Goal: Task Accomplishment & Management: Use online tool/utility

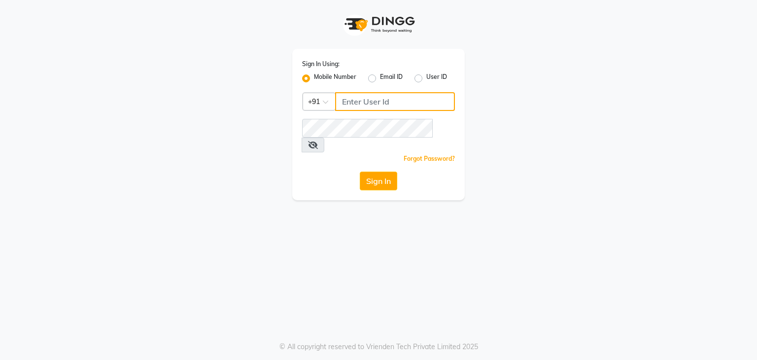
click at [390, 94] on input "Username" at bounding box center [395, 101] width 120 height 19
type input "7249488011"
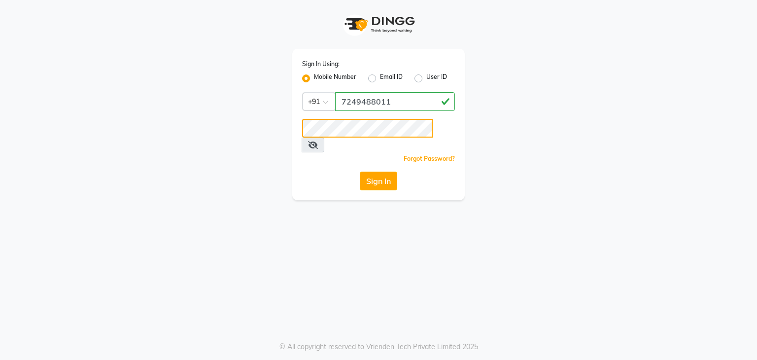
click at [360, 172] on button "Sign In" at bounding box center [378, 181] width 37 height 19
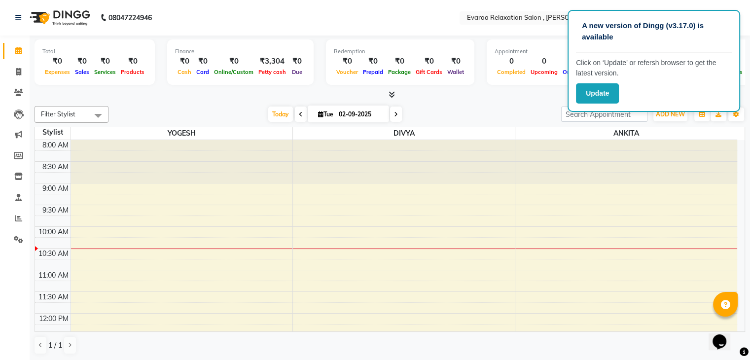
drag, startPoint x: 310, startPoint y: 24, endPoint x: 324, endPoint y: 1, distance: 26.6
click at [314, 21] on nav "08047224946 Select Location × Evaraa Relaxation Salon , Viman Nagar English ENG…" at bounding box center [375, 18] width 750 height 36
click at [614, 91] on button "Update" at bounding box center [597, 93] width 43 height 20
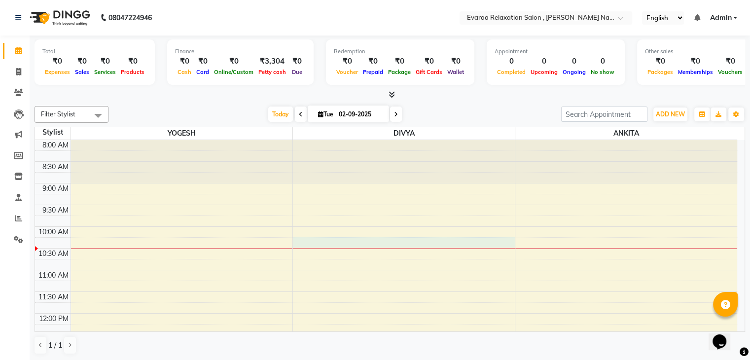
select select "81264"
select select "tentative"
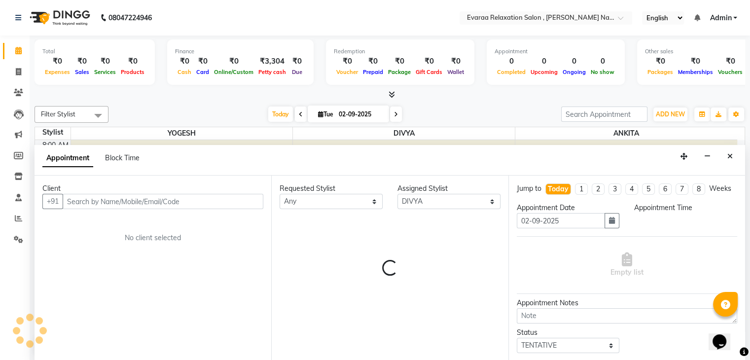
scroll to position [0, 0]
select select "615"
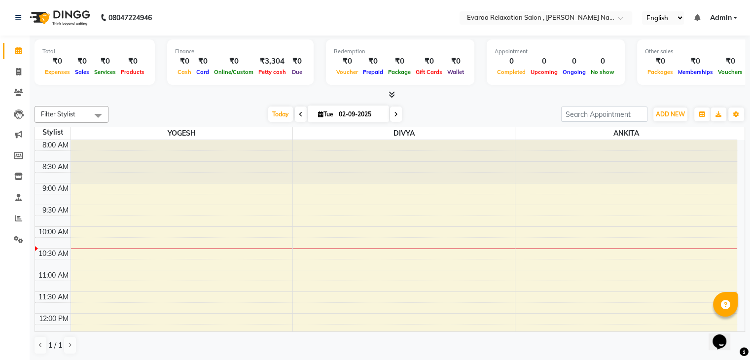
click at [35, 247] on div at bounding box center [36, 248] width 3 height 5
